Goal: Transaction & Acquisition: Book appointment/travel/reservation

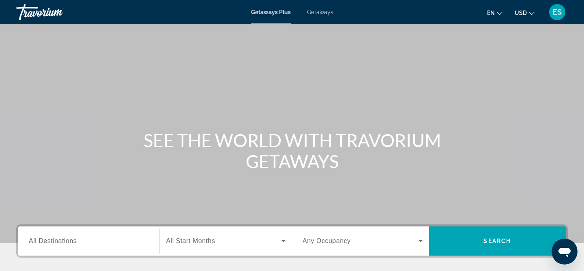
click at [526, 12] on span "USD" at bounding box center [521, 13] width 12 height 6
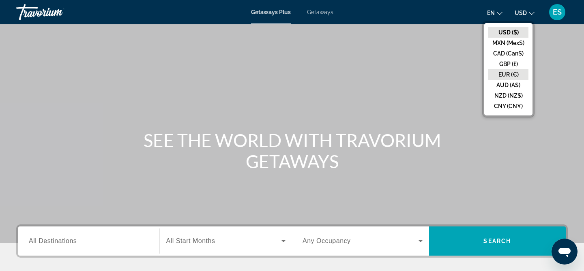
click at [522, 73] on button "EUR (€)" at bounding box center [508, 74] width 40 height 11
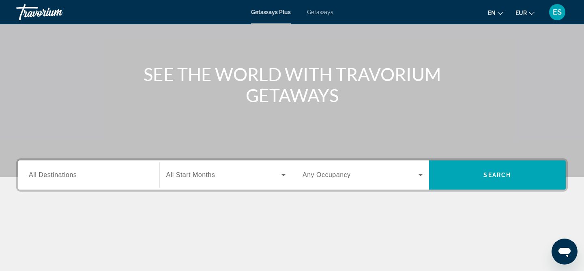
scroll to position [68, 0]
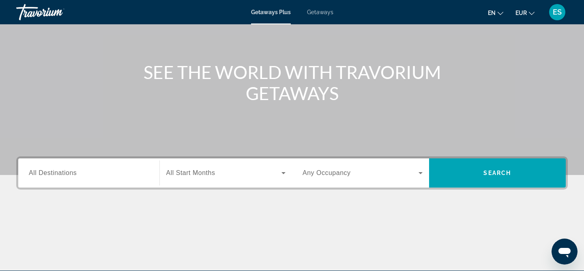
click at [417, 161] on div "Occupancy Any Occupancy" at bounding box center [362, 173] width 133 height 29
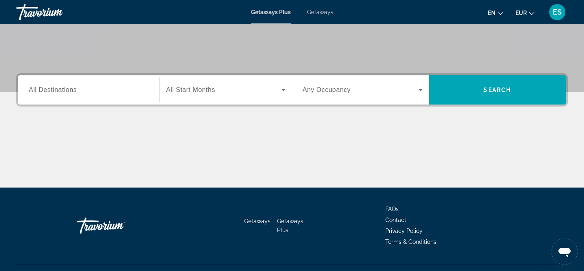
scroll to position [167, 0]
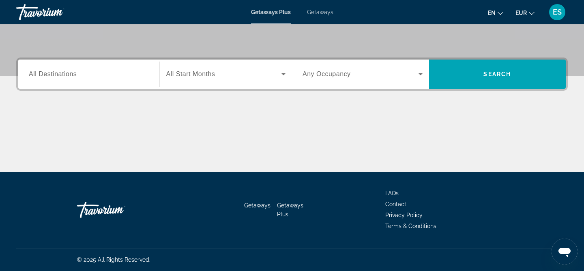
click at [418, 73] on icon "Search widget" at bounding box center [421, 74] width 10 height 10
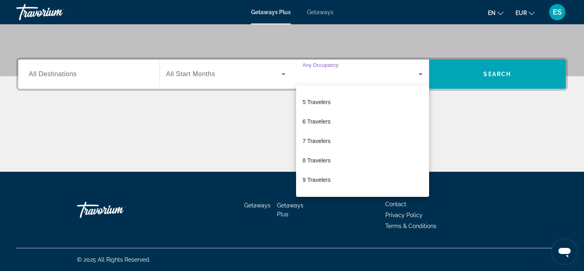
scroll to position [90, 0]
click at [501, 124] on div at bounding box center [292, 135] width 584 height 271
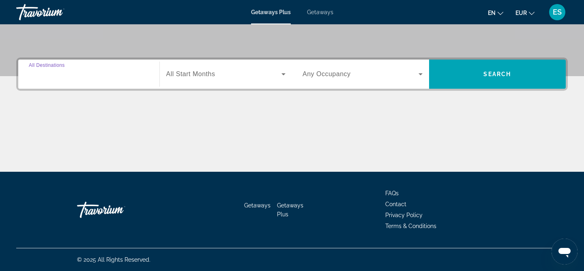
click at [69, 69] on div "Destination All Destinations" at bounding box center [89, 74] width 120 height 23
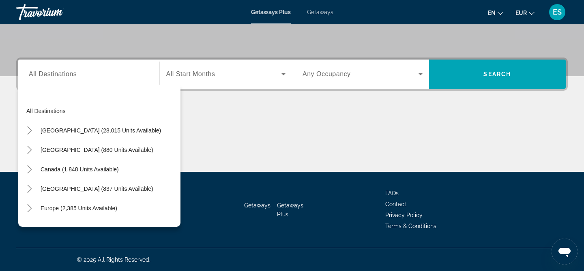
click at [134, 80] on div "Search widget" at bounding box center [89, 74] width 120 height 23
click at [249, 126] on div "Main content" at bounding box center [292, 141] width 552 height 61
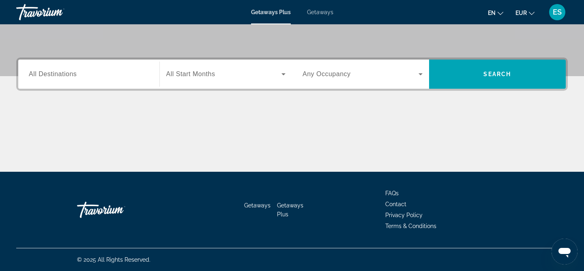
click at [87, 85] on div "Search widget" at bounding box center [89, 74] width 120 height 23
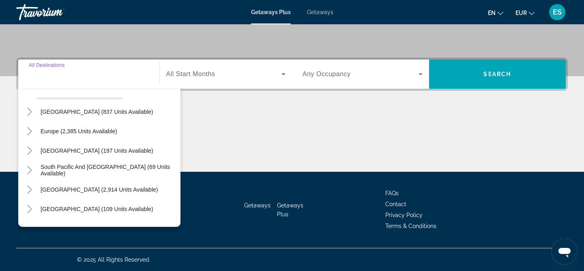
scroll to position [71, 0]
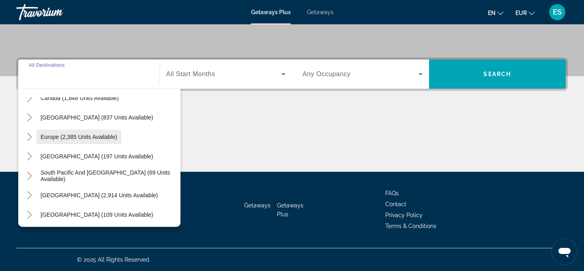
click at [52, 135] on span "Europe (2,385 units available)" at bounding box center [79, 137] width 77 height 6
type input "**********"
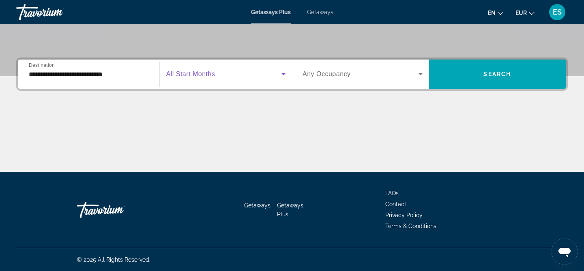
click at [236, 76] on span "Search widget" at bounding box center [224, 74] width 116 height 10
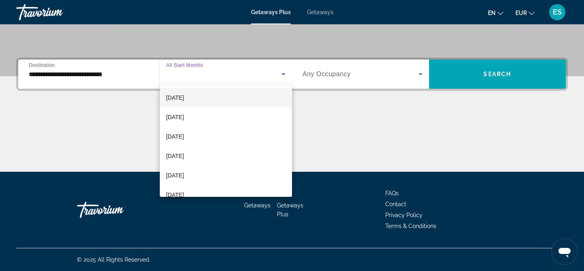
scroll to position [63, 0]
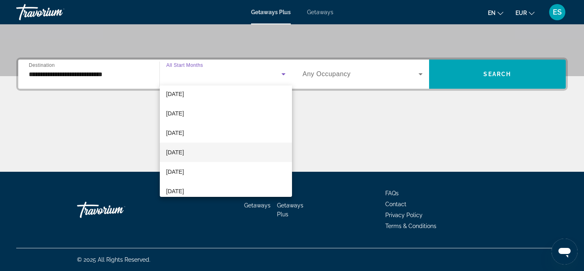
click at [216, 153] on mat-option "[DATE]" at bounding box center [226, 152] width 133 height 19
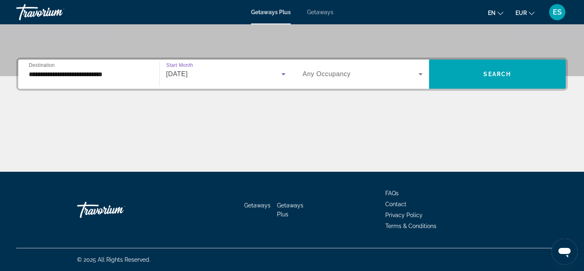
click at [391, 77] on span "Search widget" at bounding box center [361, 74] width 116 height 10
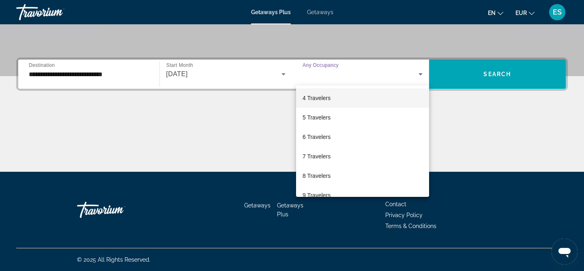
scroll to position [0, 0]
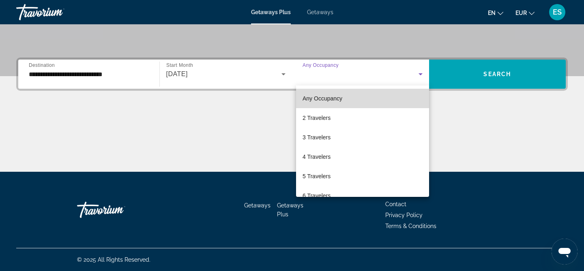
click at [331, 105] on mat-option "Any Occupancy" at bounding box center [362, 98] width 133 height 19
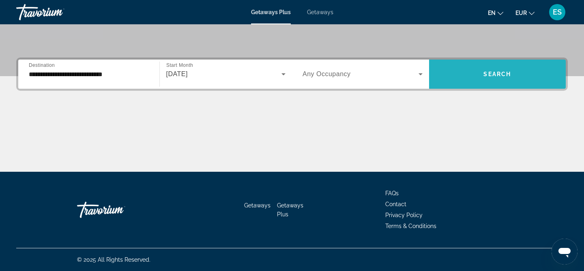
click at [515, 78] on span "Search widget" at bounding box center [497, 73] width 137 height 19
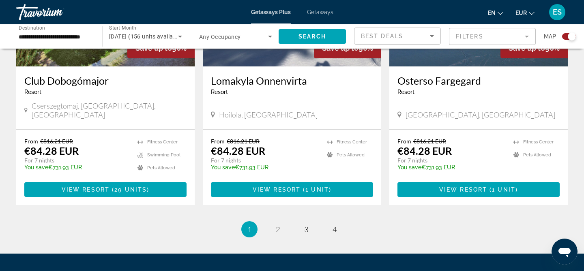
scroll to position [1292, 0]
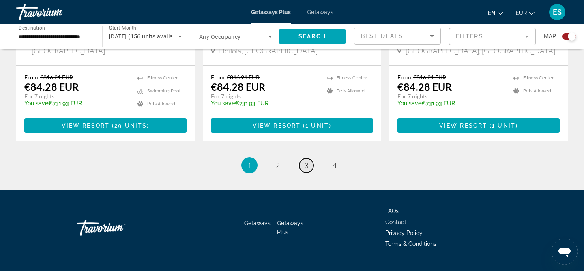
click at [310, 159] on link "page 3" at bounding box center [306, 166] width 14 height 14
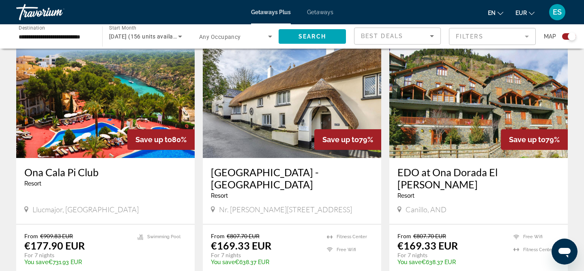
scroll to position [301, 0]
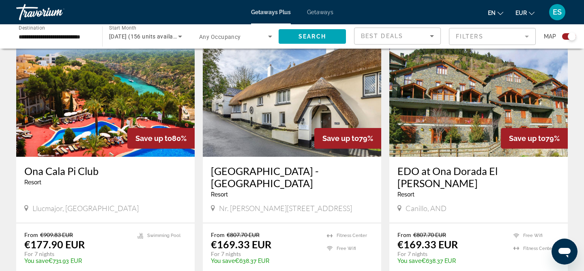
click at [175, 37] on span "[DATE] (156 units available)" at bounding box center [146, 36] width 74 height 6
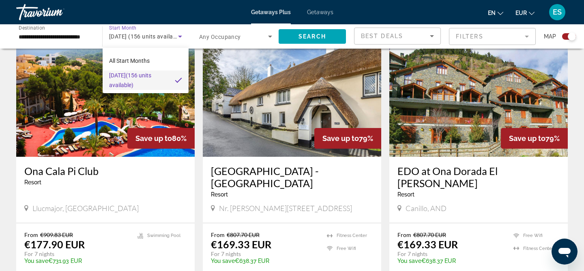
click at [34, 14] on div at bounding box center [292, 135] width 584 height 271
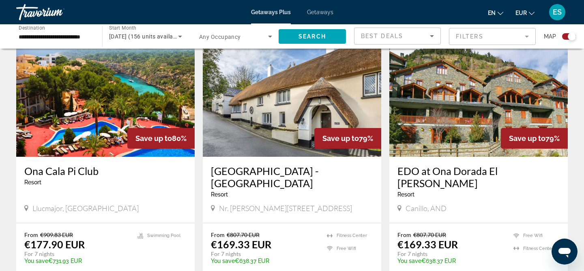
click at [20, 18] on div "Travorium" at bounding box center [56, 12] width 81 height 21
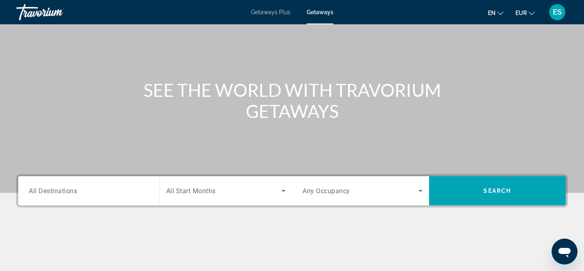
scroll to position [52, 0]
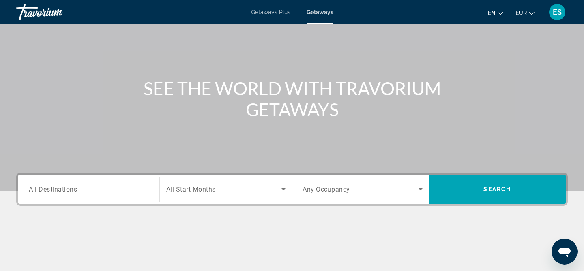
click at [290, 4] on div "Getaways Plus Getaways en English Español Français Italiano Português русский E…" at bounding box center [292, 12] width 584 height 21
click at [272, 13] on span "Getaways Plus" at bounding box center [270, 12] width 39 height 6
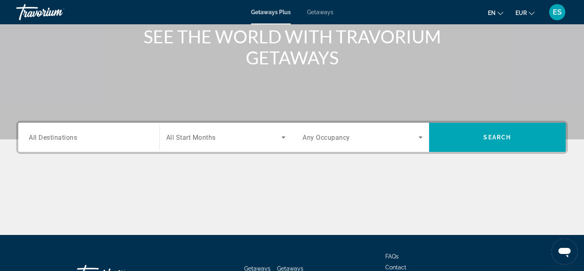
click at [111, 142] on div "Search widget" at bounding box center [89, 137] width 120 height 23
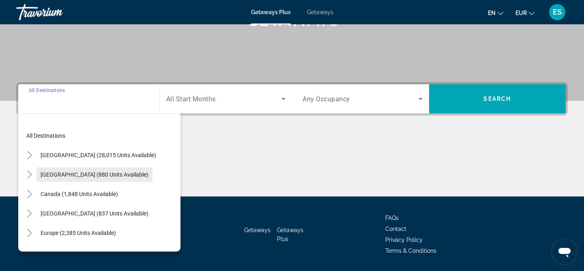
scroll to position [167, 0]
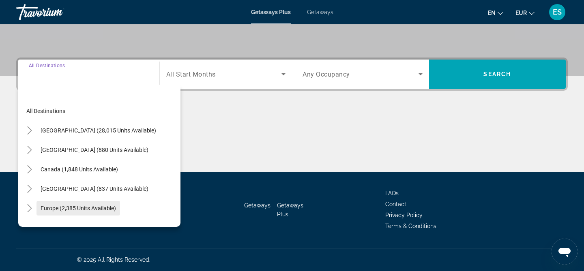
click at [89, 210] on span "Europe (2,385 units available)" at bounding box center [78, 208] width 75 height 6
type input "**********"
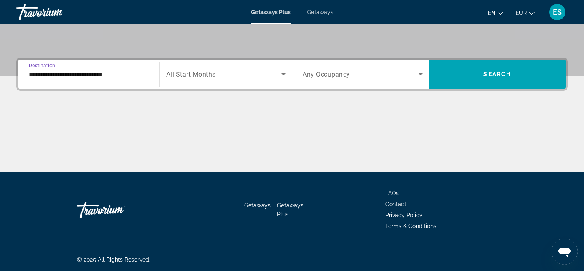
click at [230, 77] on span "Search widget" at bounding box center [224, 74] width 116 height 10
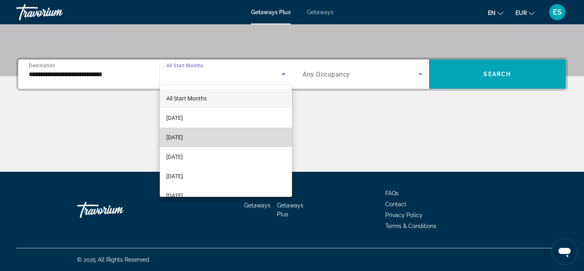
click at [223, 142] on mat-option "[DATE]" at bounding box center [226, 137] width 133 height 19
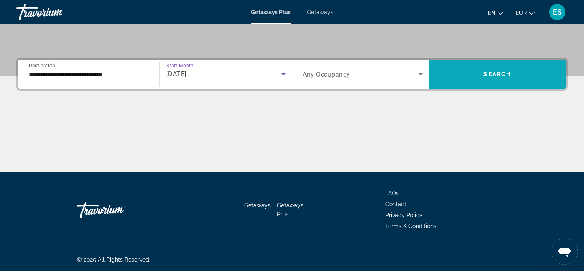
click at [522, 81] on span "Search widget" at bounding box center [497, 73] width 137 height 19
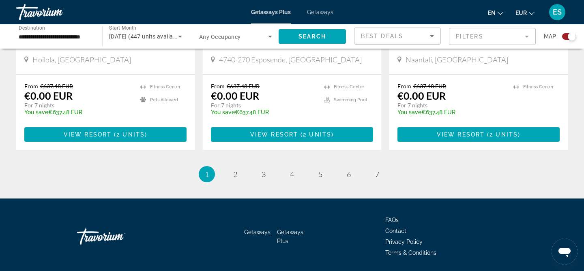
scroll to position [1289, 0]
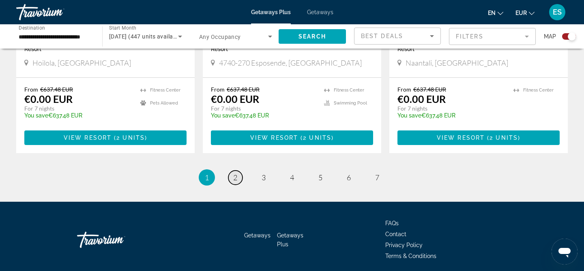
click at [239, 171] on link "page 2" at bounding box center [235, 178] width 14 height 14
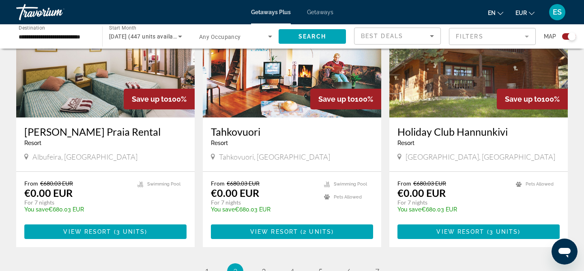
scroll to position [1205, 0]
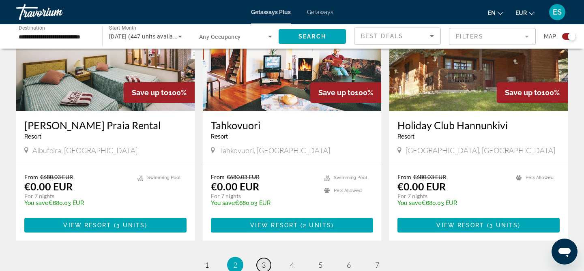
click at [268, 258] on link "page 3" at bounding box center [264, 265] width 14 height 14
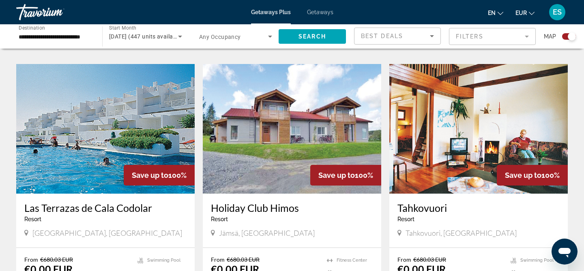
scroll to position [1105, 0]
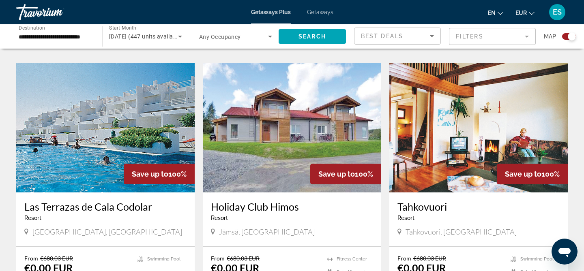
click at [82, 142] on img "Main content" at bounding box center [105, 128] width 178 height 130
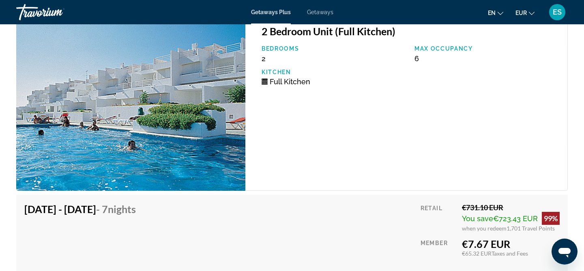
scroll to position [1306, 0]
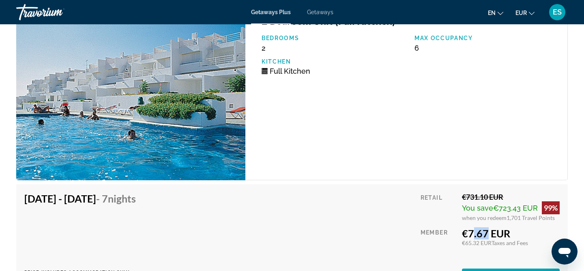
drag, startPoint x: 469, startPoint y: 232, endPoint x: 486, endPoint y: 222, distance: 19.1
click at [485, 224] on div "Retail €731.10 EUR You save €723.43 EUR 99% when you redeem 1,701 Travel Points…" at bounding box center [490, 238] width 139 height 91
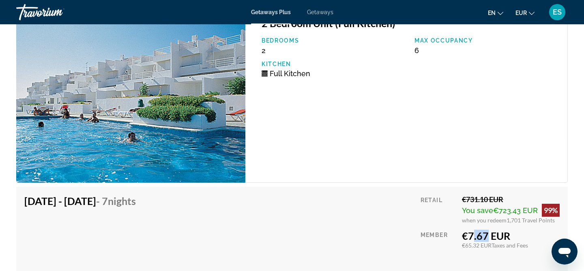
scroll to position [1302, 0]
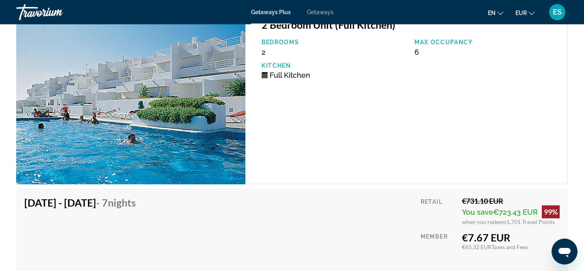
click at [408, 118] on div "2 Bedroom Unit (Full Kitchen) Bedrooms 2 Max Occupancy 6 Kitchen Full Kitchen" at bounding box center [406, 97] width 322 height 174
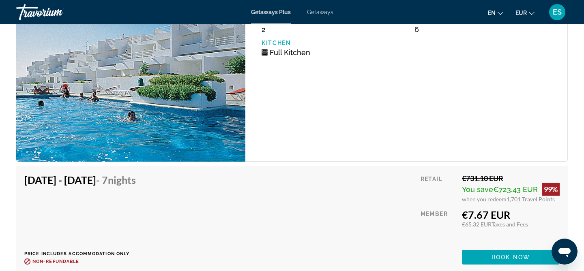
scroll to position [1301, 0]
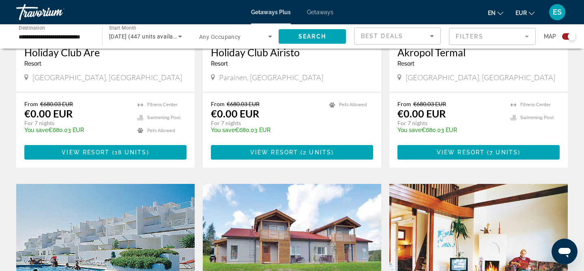
scroll to position [1053, 0]
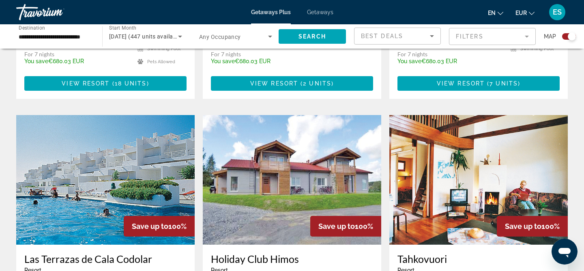
click at [144, 167] on img "Main content" at bounding box center [105, 180] width 178 height 130
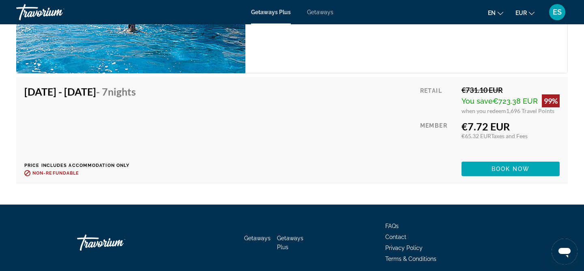
scroll to position [1428, 0]
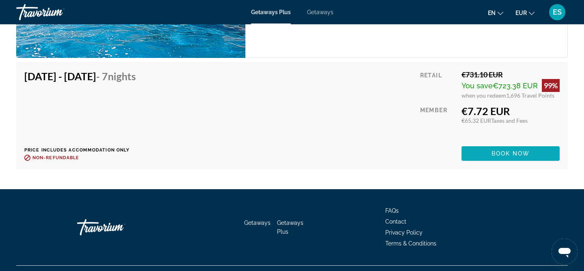
click at [508, 155] on span "Book now" at bounding box center [511, 153] width 39 height 6
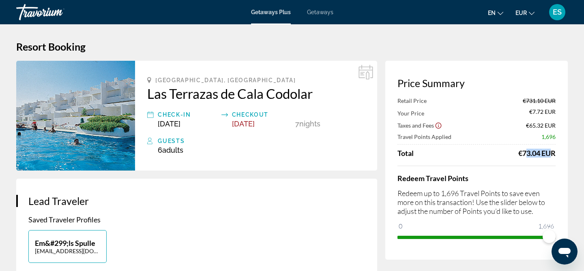
drag, startPoint x: 521, startPoint y: 153, endPoint x: 545, endPoint y: 153, distance: 23.5
click at [545, 153] on div "€73.04 EUR" at bounding box center [536, 153] width 37 height 9
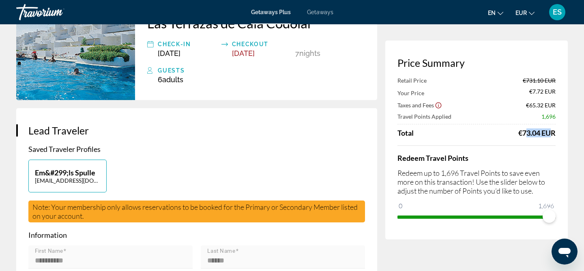
scroll to position [76, 0]
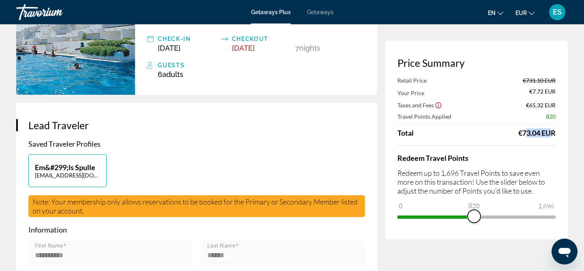
drag, startPoint x: 550, startPoint y: 219, endPoint x: 474, endPoint y: 222, distance: 76.3
click at [474, 222] on span "ngx-slider" at bounding box center [474, 216] width 13 height 13
drag, startPoint x: 474, startPoint y: 218, endPoint x: 565, endPoint y: 209, distance: 91.3
click at [565, 209] on div "Price Summary Retail Price €731.10 EUR Your Price €381.35 EUR Taxes and Fees €9…" at bounding box center [476, 140] width 183 height 199
drag, startPoint x: 524, startPoint y: 133, endPoint x: 537, endPoint y: 133, distance: 13.0
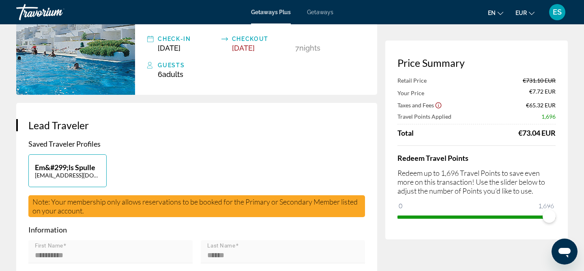
click at [533, 133] on div "€73.04 EUR" at bounding box center [536, 133] width 37 height 9
click at [536, 97] on span "€7.72 EUR" at bounding box center [542, 92] width 26 height 9
drag, startPoint x: 416, startPoint y: 103, endPoint x: 437, endPoint y: 103, distance: 21.1
click at [436, 103] on div "Taxes and Fees" at bounding box center [420, 104] width 45 height 7
drag, startPoint x: 533, startPoint y: 105, endPoint x: 545, endPoint y: 105, distance: 12.2
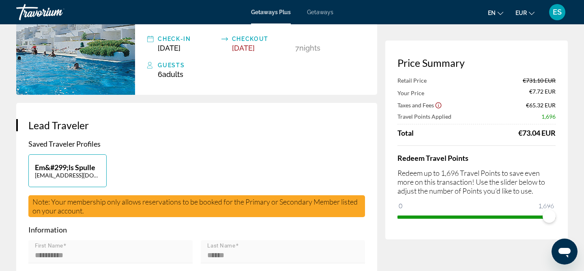
click at [545, 105] on span "€65.32 EUR" at bounding box center [541, 105] width 30 height 7
click at [527, 108] on span "€65.32 EUR" at bounding box center [541, 105] width 30 height 7
drag, startPoint x: 531, startPoint y: 108, endPoint x: 542, endPoint y: 108, distance: 10.1
click at [541, 108] on span "€65.32 EUR" at bounding box center [541, 105] width 30 height 7
drag, startPoint x: 534, startPoint y: 90, endPoint x: 547, endPoint y: 90, distance: 12.6
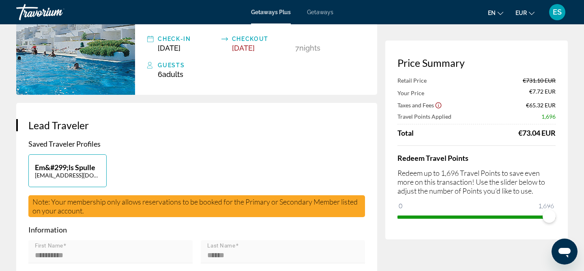
click at [547, 90] on span "€7.72 EUR" at bounding box center [542, 92] width 26 height 9
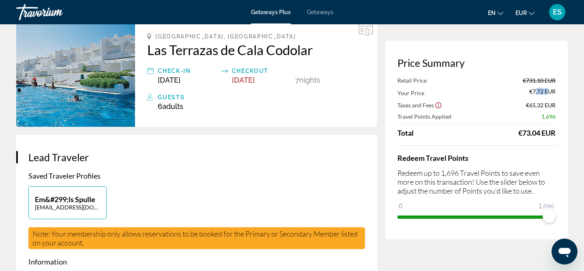
scroll to position [0, 0]
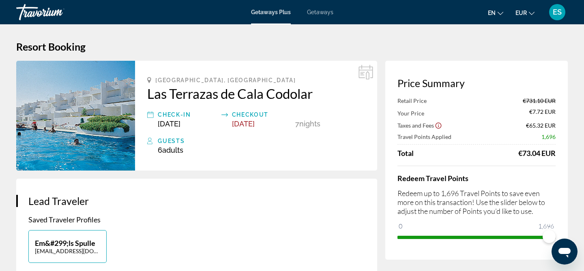
drag, startPoint x: 522, startPoint y: 154, endPoint x: 534, endPoint y: 154, distance: 11.4
click at [525, 154] on div "€73.04 EUR" at bounding box center [536, 153] width 37 height 9
